Goal: Information Seeking & Learning: Learn about a topic

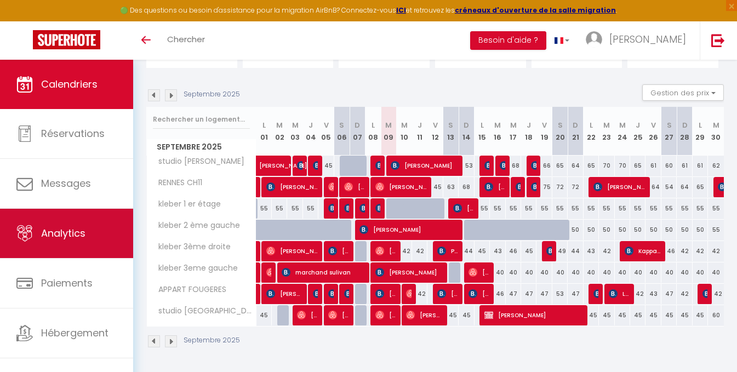
scroll to position [94, 0]
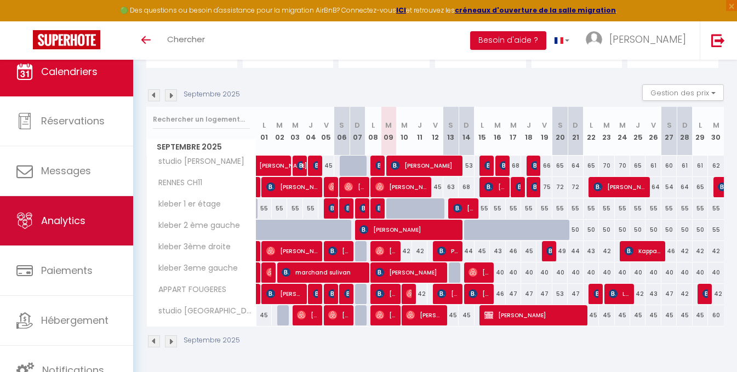
click at [60, 221] on span "Analytics" at bounding box center [63, 221] width 44 height 14
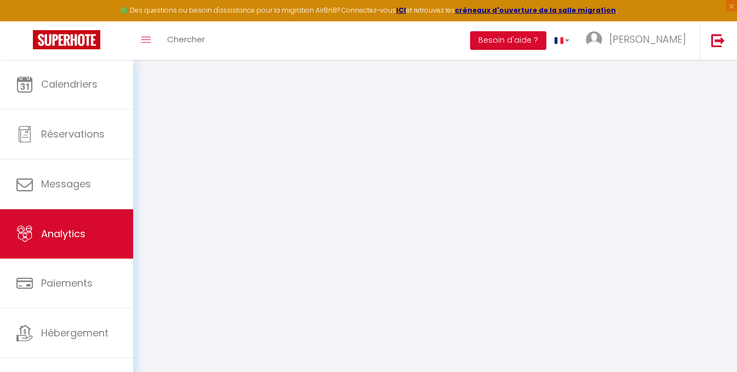
select select "2025"
select select "9"
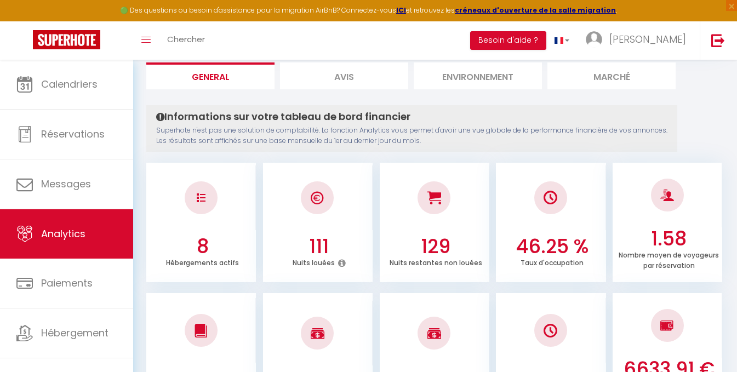
scroll to position [292, 0]
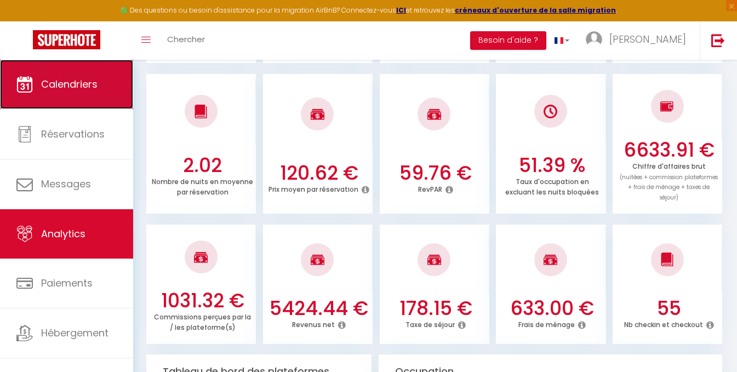
click at [72, 93] on link "Calendriers" at bounding box center [66, 84] width 133 height 49
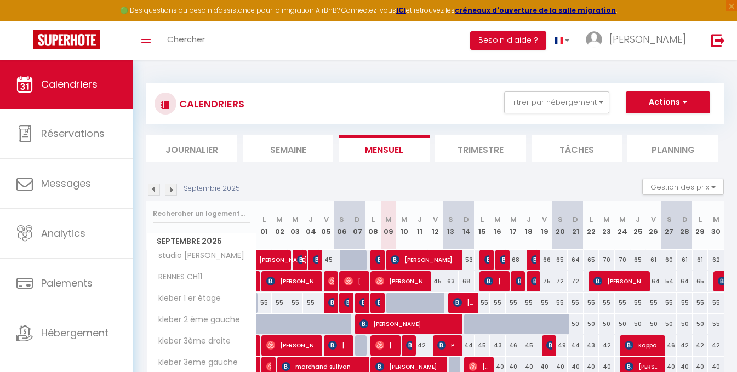
scroll to position [94, 0]
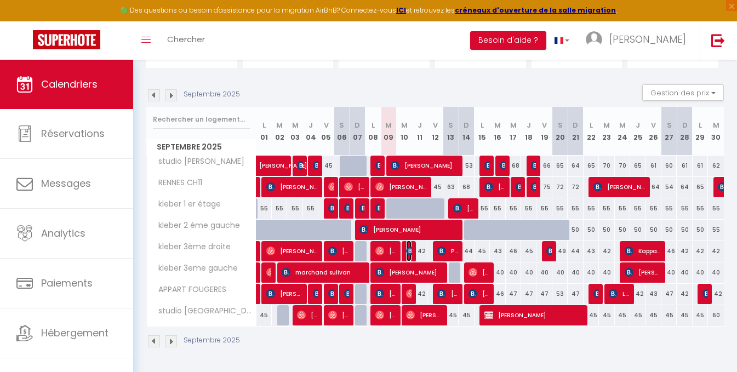
click at [410, 251] on img at bounding box center [410, 250] width 9 height 9
select select "OK"
select select "KO"
select select "0"
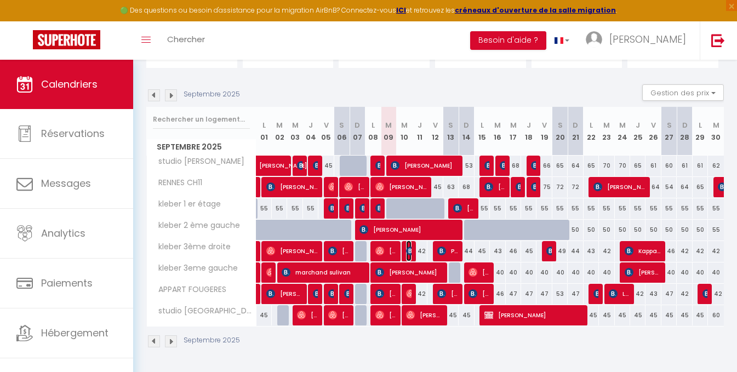
select select "1"
select select
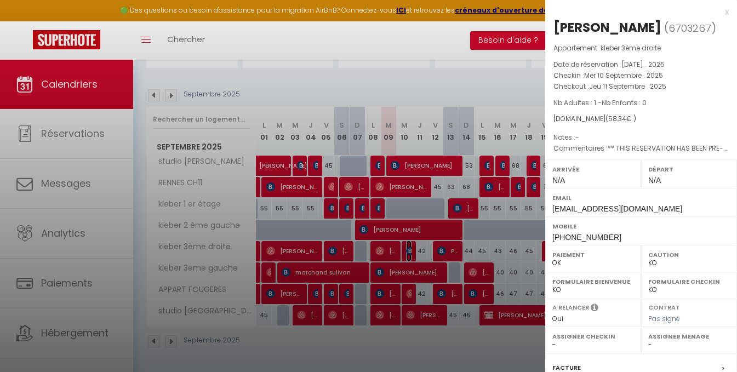
scroll to position [139, 0]
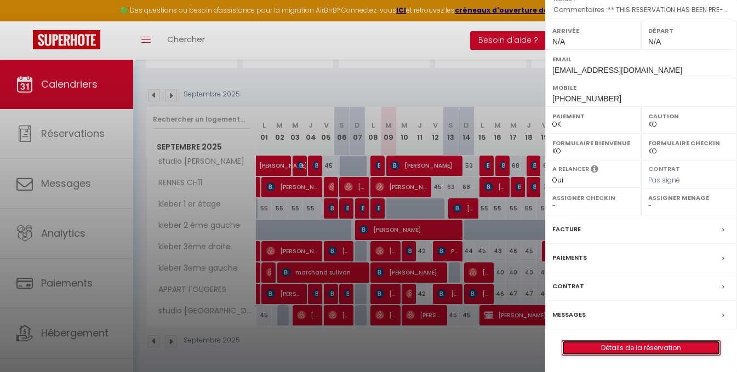
click at [599, 347] on link "Détails de la réservation" at bounding box center [641, 348] width 158 height 14
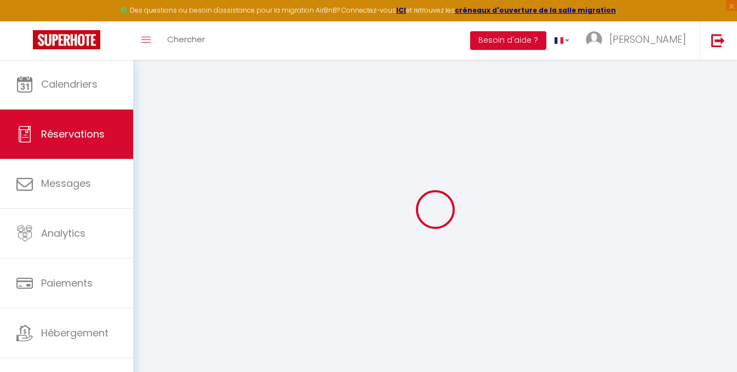
select select
select select "14"
checkbox input "false"
select select
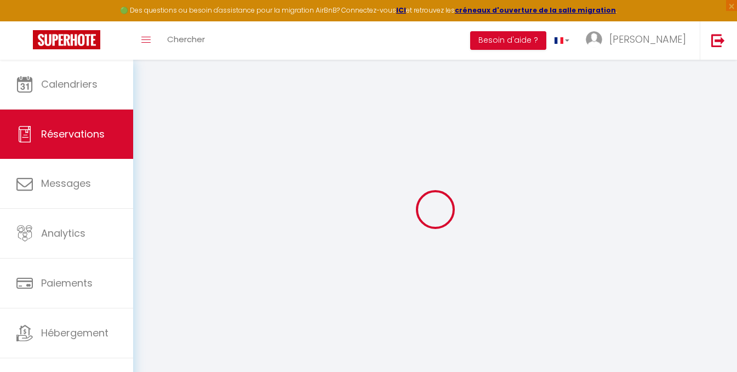
select select
checkbox input "false"
select select
checkbox input "false"
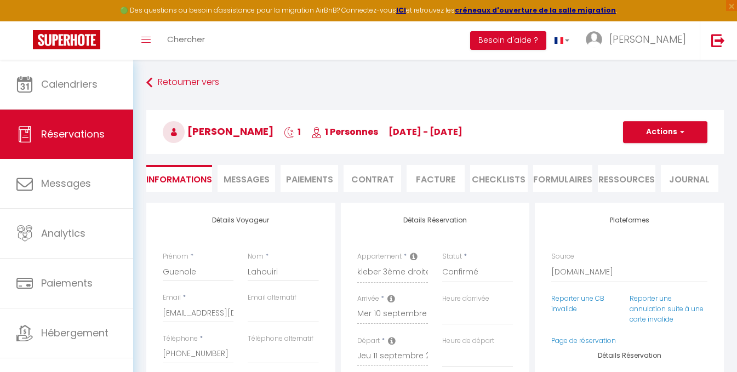
select select
checkbox input "false"
type textarea "** THIS RESERVATION HAS BEEN PRE-PAID ** BOOKING NOTE : Payment charge is EUR 0…"
type input "15"
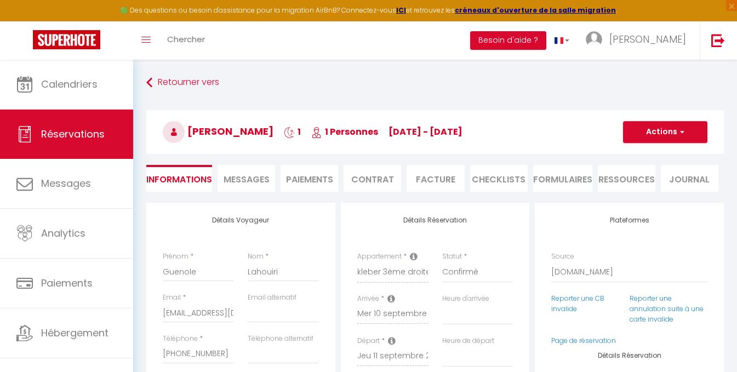
type input "1.26"
select select
checkbox input "false"
select select
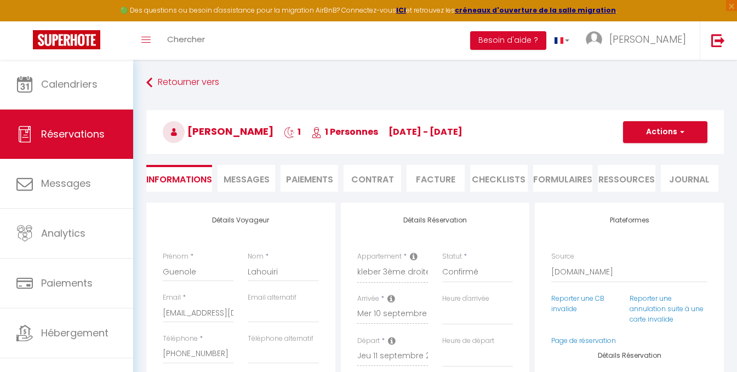
select select
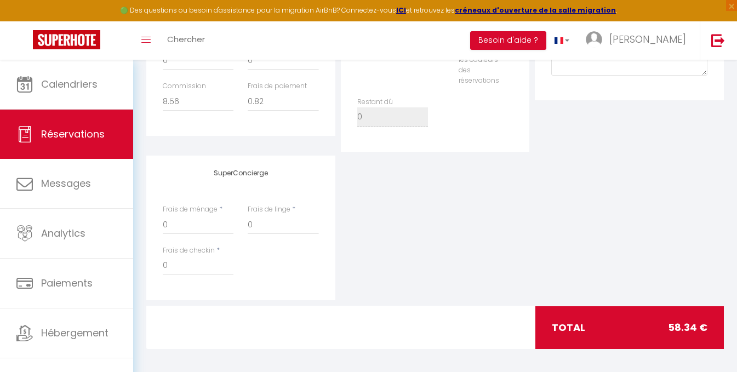
scroll to position [463, 0]
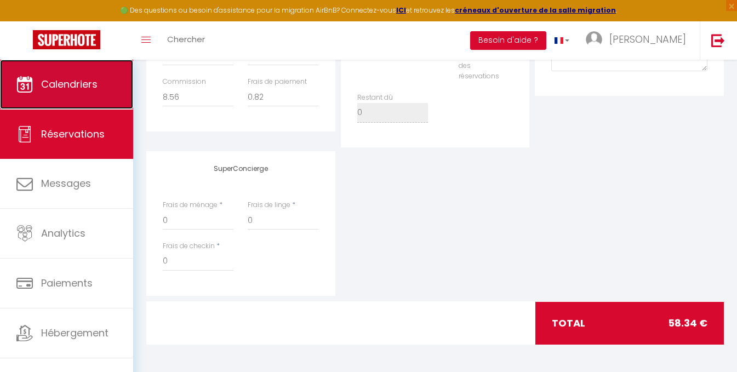
click at [56, 83] on span "Calendriers" at bounding box center [69, 84] width 56 height 14
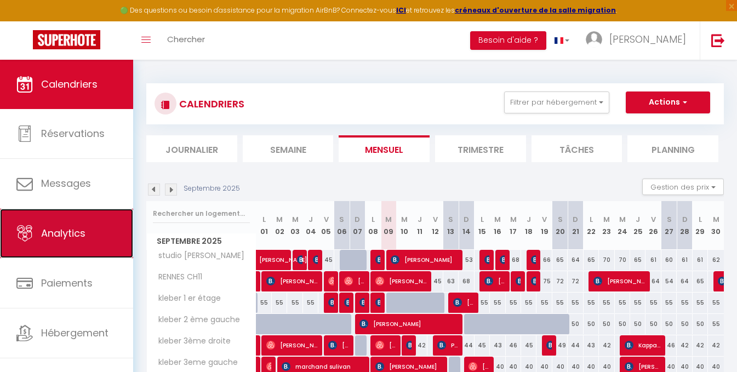
click at [74, 244] on link "Analytics" at bounding box center [66, 233] width 133 height 49
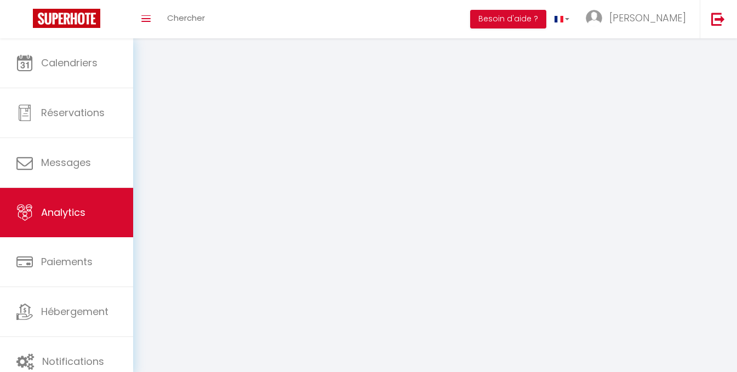
select select "2025"
select select "9"
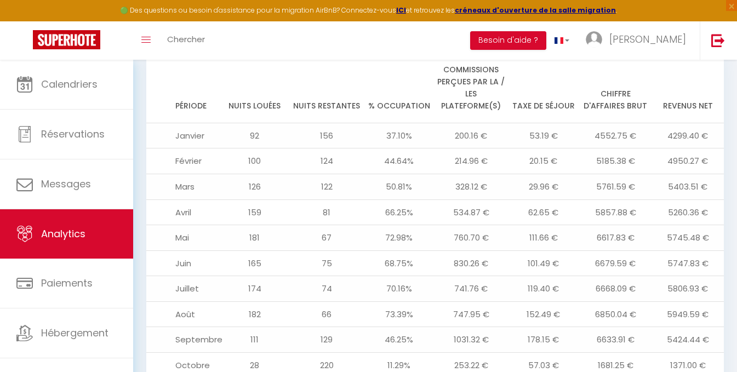
scroll to position [1259, 0]
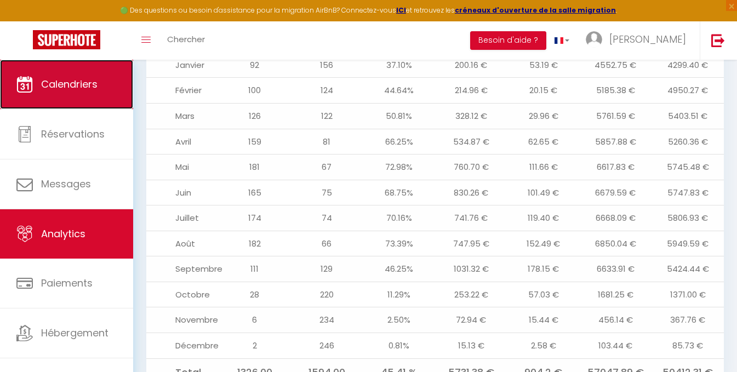
click at [70, 87] on span "Calendriers" at bounding box center [69, 84] width 56 height 14
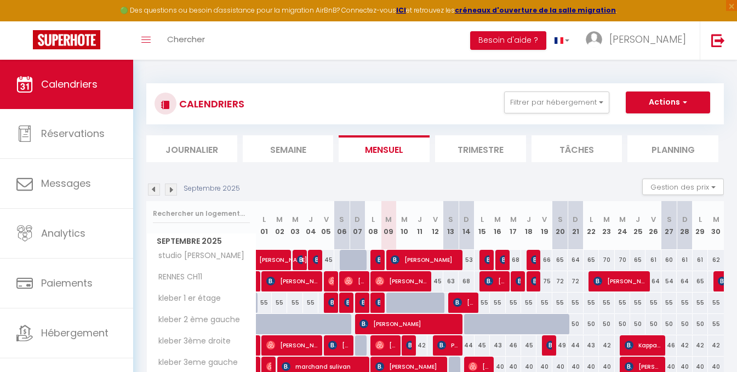
scroll to position [94, 0]
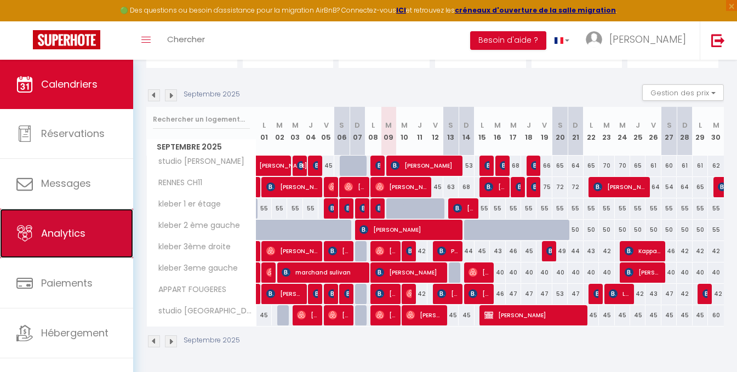
click at [77, 228] on span "Analytics" at bounding box center [63, 233] width 44 height 14
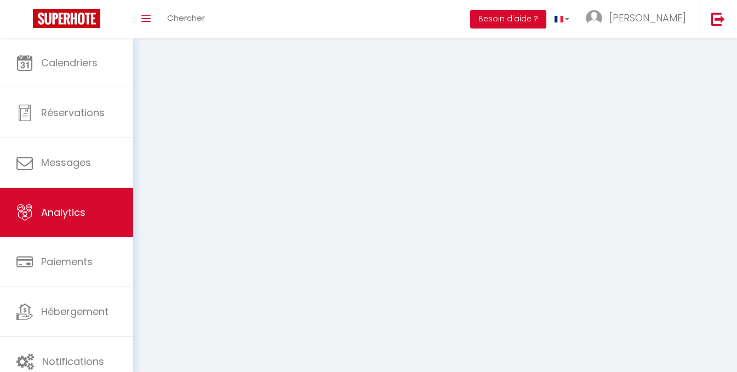
select select "2025"
select select "9"
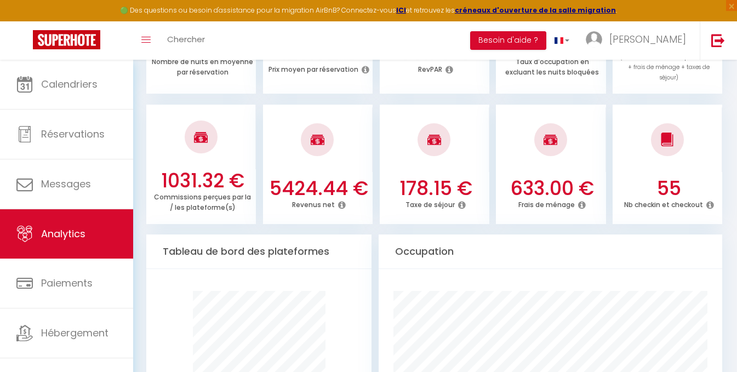
scroll to position [438, 0]
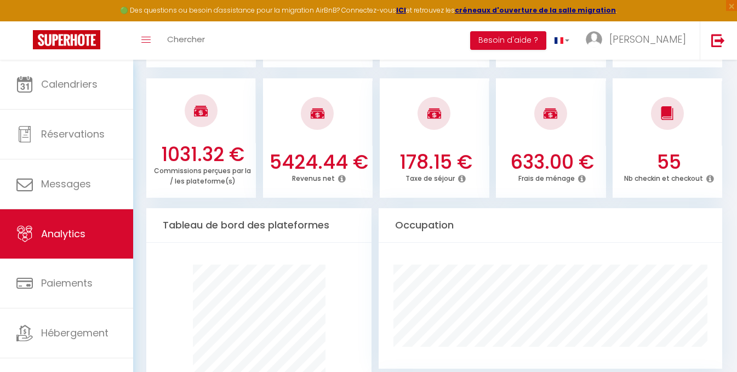
click at [339, 174] on icon at bounding box center [342, 178] width 8 height 9
click at [327, 175] on div "5424.44 € Revenus net" at bounding box center [318, 173] width 110 height 44
click at [583, 174] on icon at bounding box center [582, 178] width 8 height 9
click at [338, 174] on icon at bounding box center [342, 178] width 8 height 9
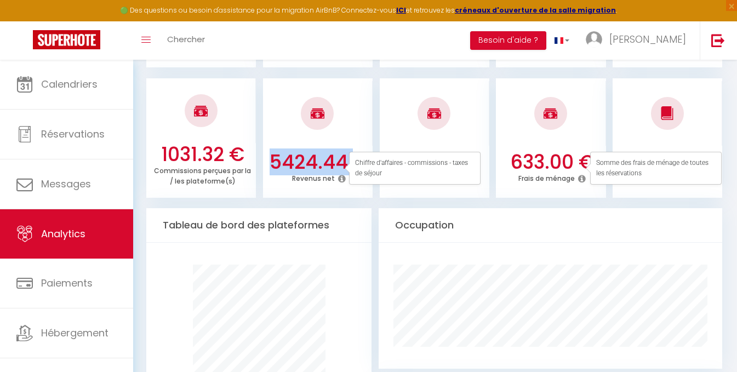
drag, startPoint x: 274, startPoint y: 153, endPoint x: 358, endPoint y: 151, distance: 83.3
click at [358, 151] on h3 "5424.44 €" at bounding box center [318, 162] width 101 height 23
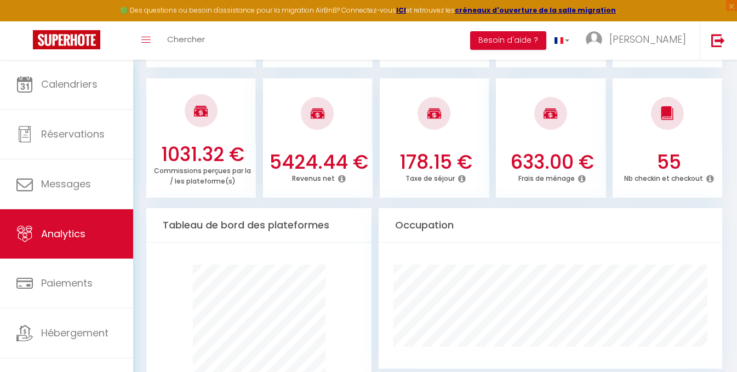
click at [364, 122] on div at bounding box center [318, 113] width 110 height 65
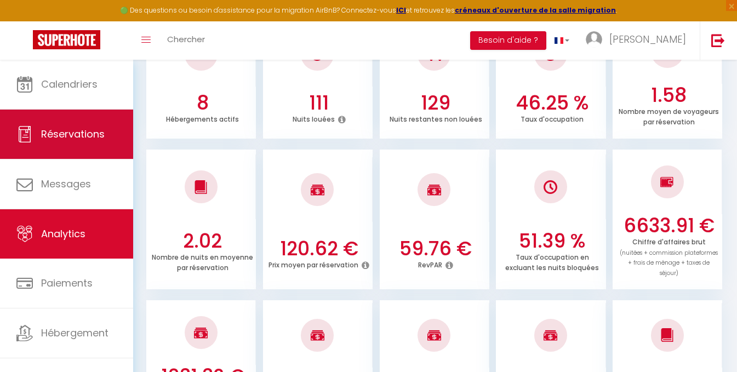
scroll to position [110, 0]
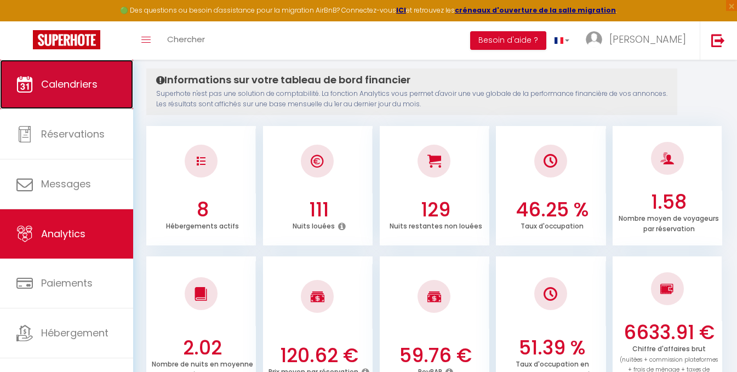
click at [77, 93] on link "Calendriers" at bounding box center [66, 84] width 133 height 49
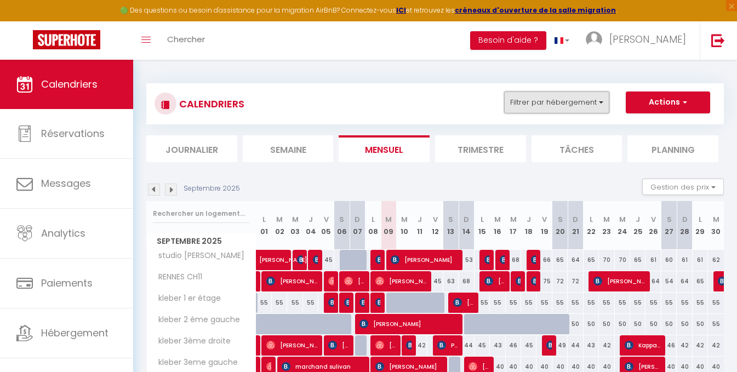
click at [554, 102] on button "Filtrer par hébergement" at bounding box center [556, 102] width 105 height 22
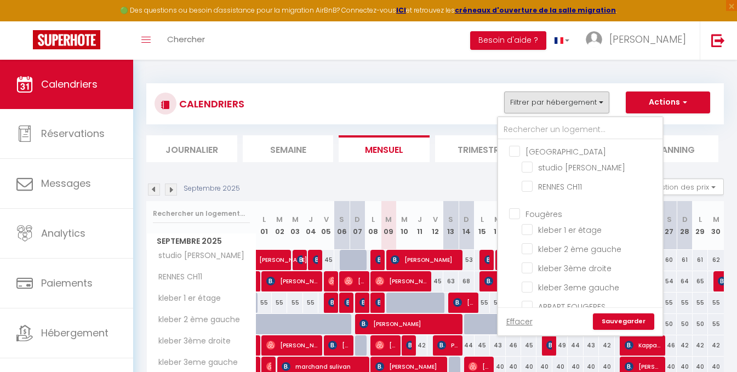
click at [515, 152] on input "[GEOGRAPHIC_DATA]" at bounding box center [591, 150] width 164 height 11
checkbox input "true"
checkbox input "false"
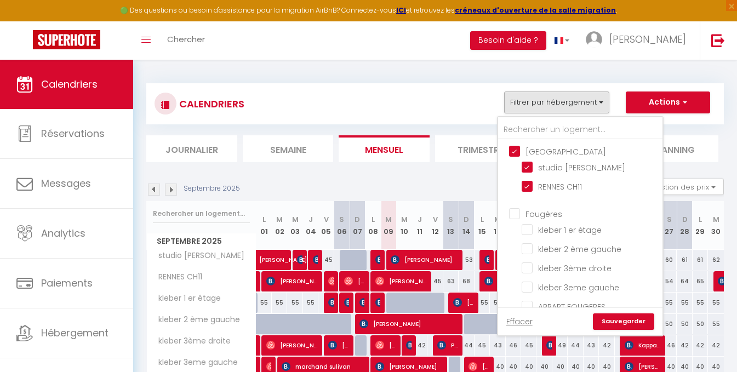
checkbox input "false"
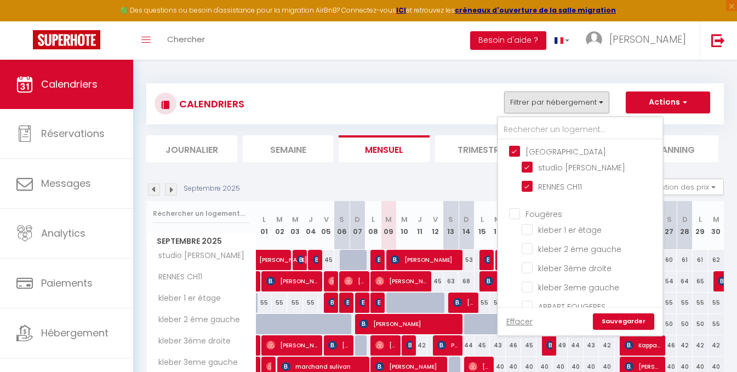
click at [634, 325] on link "Sauvegarder" at bounding box center [623, 321] width 61 height 16
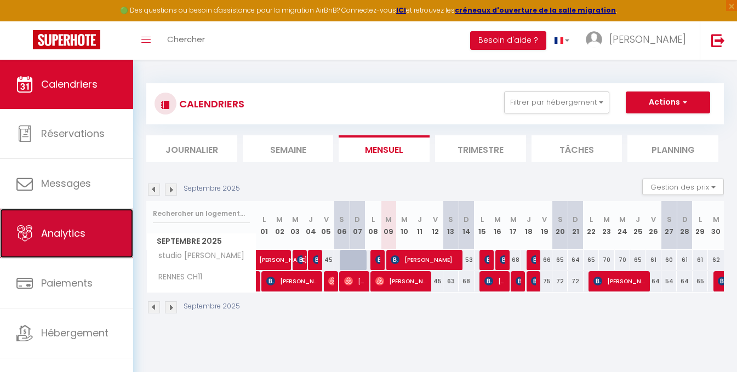
click at [70, 232] on span "Analytics" at bounding box center [63, 233] width 44 height 14
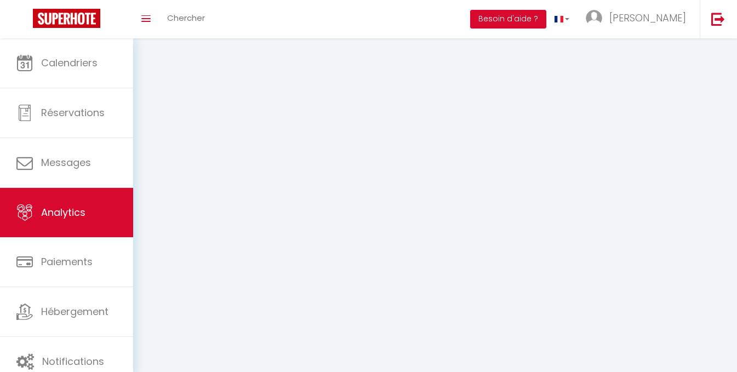
select select "2025"
select select "9"
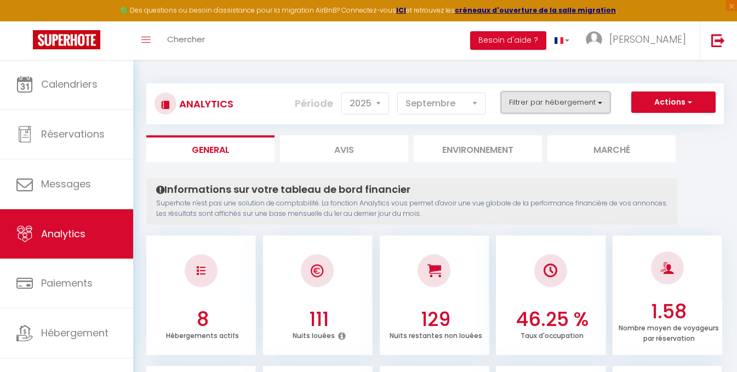
click at [559, 97] on button "Filtrer par hébergement" at bounding box center [556, 102] width 110 height 22
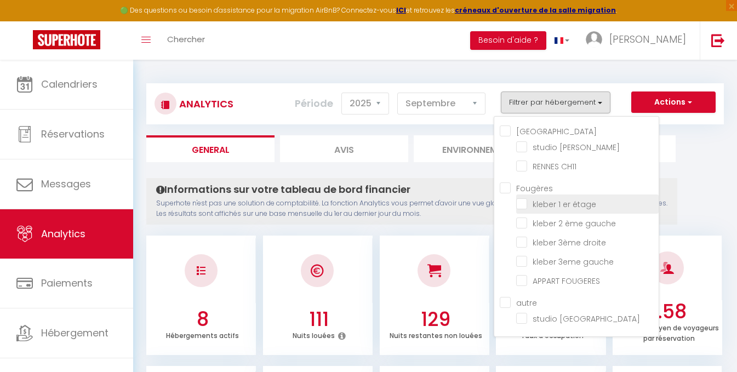
click at [519, 203] on étage "checkbox" at bounding box center [587, 203] width 142 height 11
checkbox étage "true"
checkbox lebraz "false"
checkbox CH11 "false"
checkbox gauche "false"
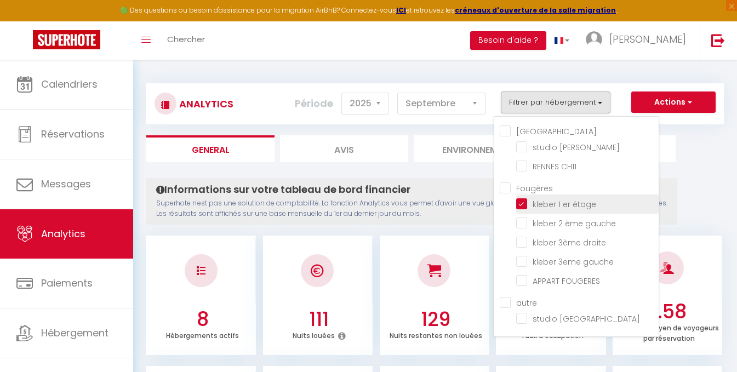
checkbox droite "false"
checkbox gauche "false"
checkbox FOUGERES "false"
checkbox Malo "false"
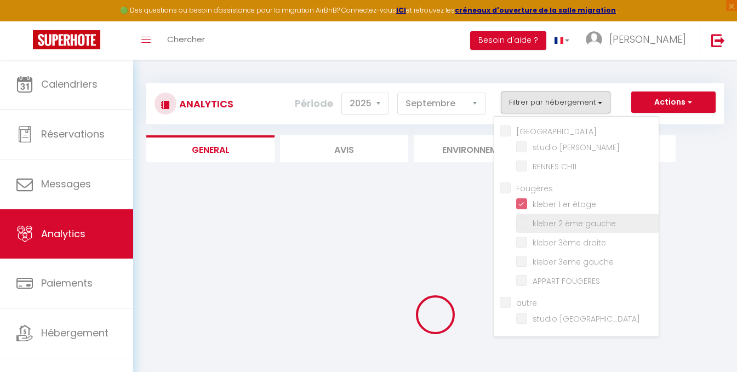
click at [520, 221] on gauche "checkbox" at bounding box center [587, 222] width 142 height 11
checkbox gauche "true"
checkbox lebraz "false"
checkbox CH11 "false"
checkbox droite "false"
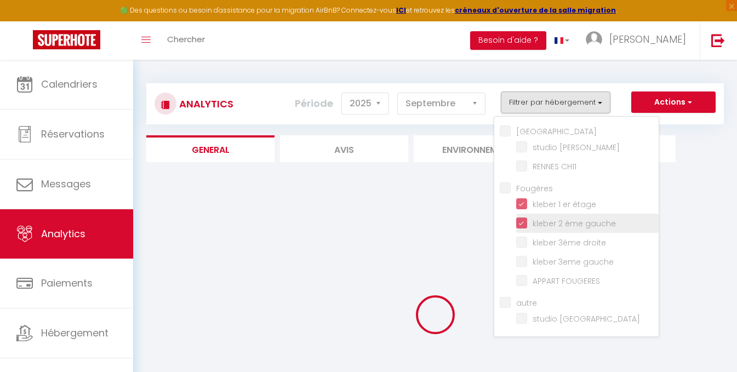
checkbox gauche "false"
checkbox FOUGERES "false"
checkbox Malo "false"
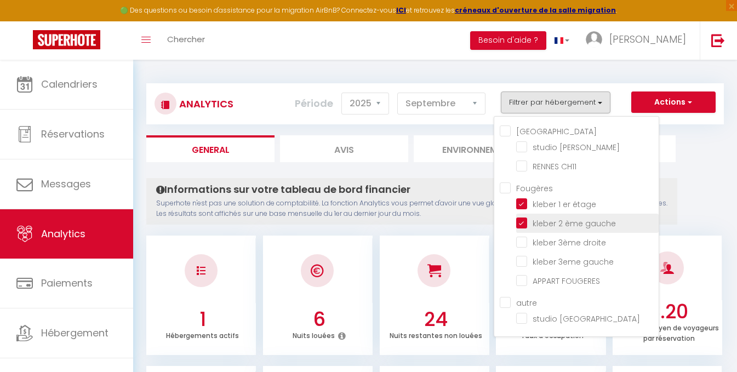
checkbox lebraz "false"
checkbox CH11 "false"
checkbox droite "false"
checkbox gauche "false"
checkbox FOUGERES "false"
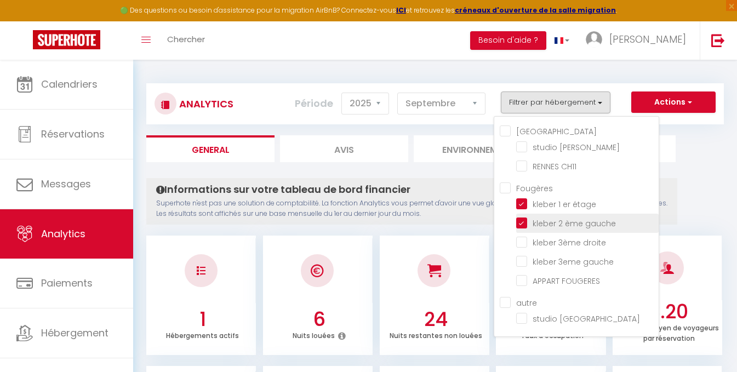
checkbox Malo "false"
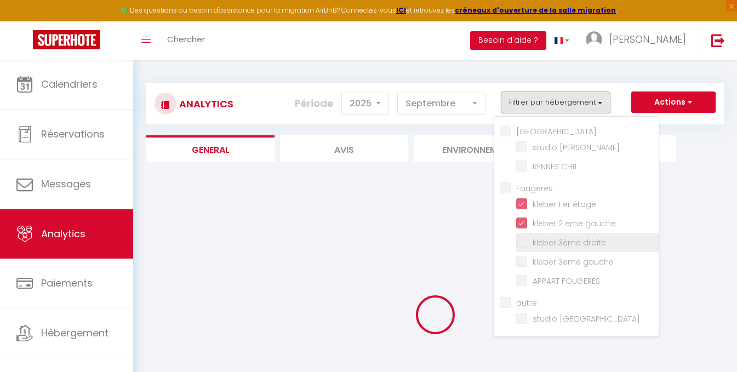
checkbox lebraz "false"
checkbox CH11 "false"
checkbox droite "false"
checkbox gauche "false"
checkbox FOUGERES "false"
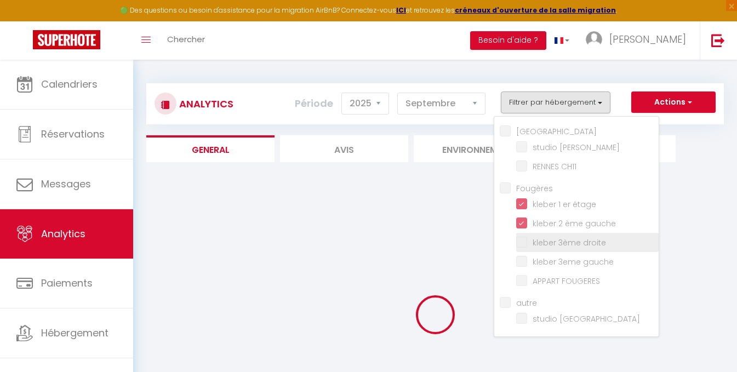
checkbox Malo "false"
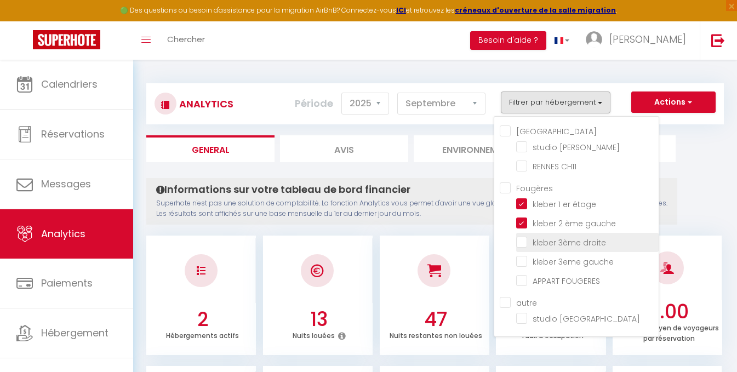
click at [523, 249] on li "kleber 3ème droite" at bounding box center [587, 242] width 142 height 19
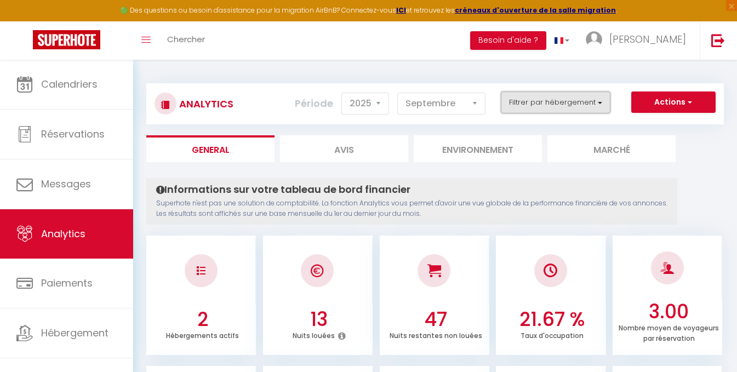
click at [537, 107] on button "Filtrer par hébergement" at bounding box center [556, 102] width 110 height 22
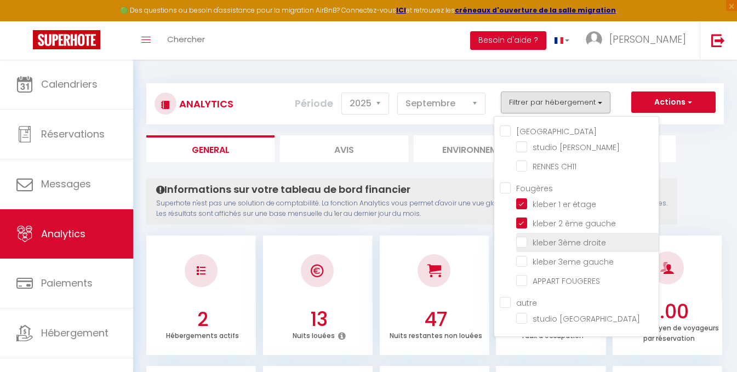
click at [522, 243] on droite "checkbox" at bounding box center [587, 241] width 142 height 11
checkbox droite "true"
checkbox lebraz "false"
checkbox CH11 "false"
checkbox gauche "false"
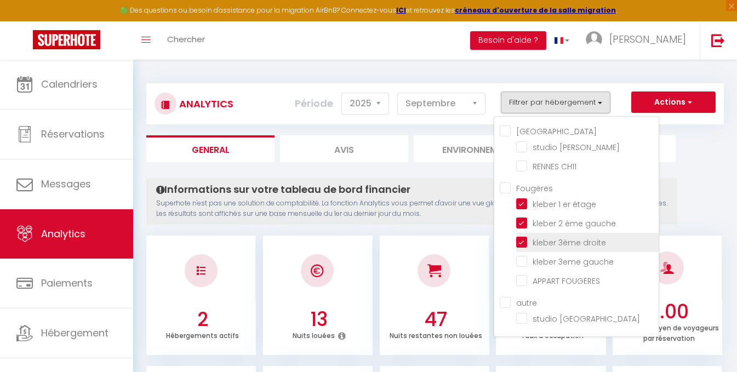
checkbox FOUGERES "false"
checkbox Malo "false"
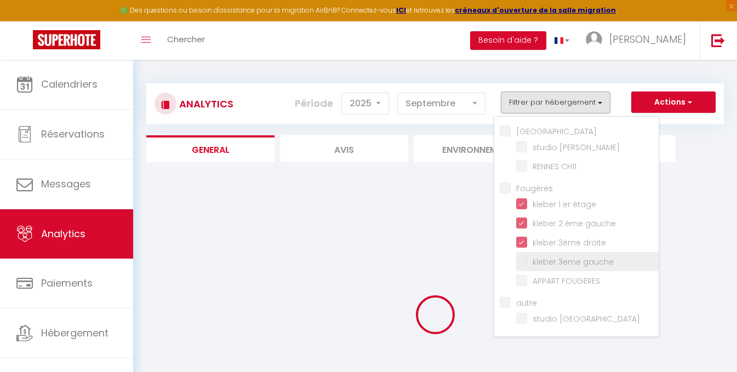
checkbox lebraz "false"
checkbox CH11 "false"
checkbox gauche "false"
checkbox FOUGERES "false"
checkbox Malo "false"
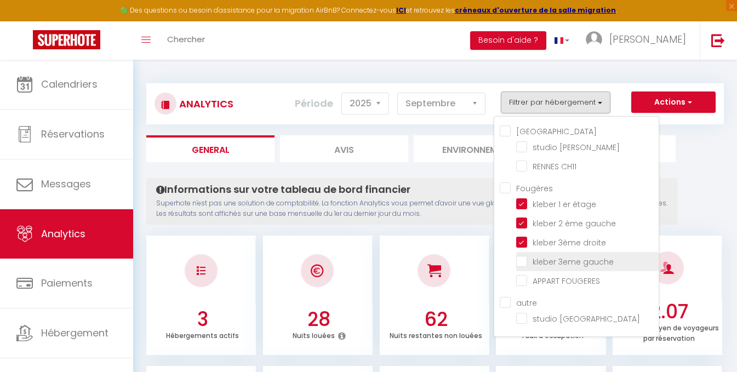
click at [526, 263] on gauche "checkbox" at bounding box center [587, 260] width 142 height 11
checkbox gauche "true"
checkbox lebraz "false"
checkbox CH11 "false"
checkbox FOUGERES "false"
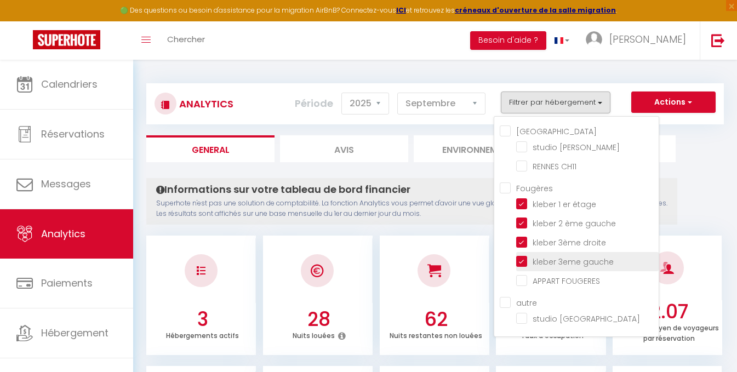
checkbox Malo "false"
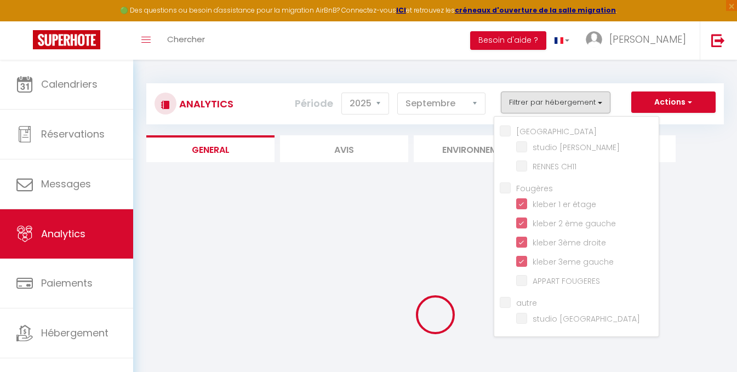
checkbox lebraz "false"
checkbox CH11 "false"
checkbox FOUGERES "false"
checkbox Malo "false"
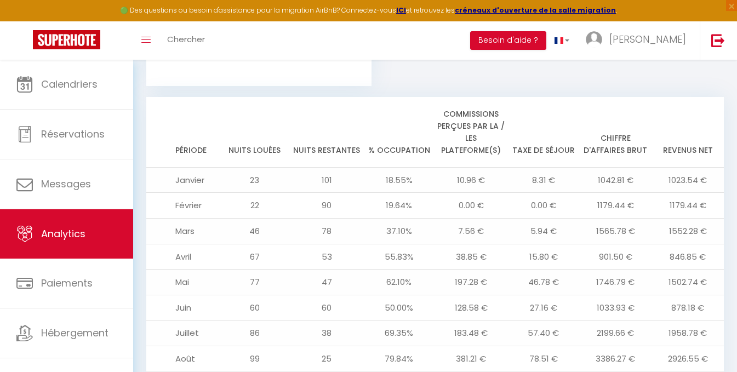
scroll to position [1150, 0]
